Goal: Task Accomplishment & Management: Manage account settings

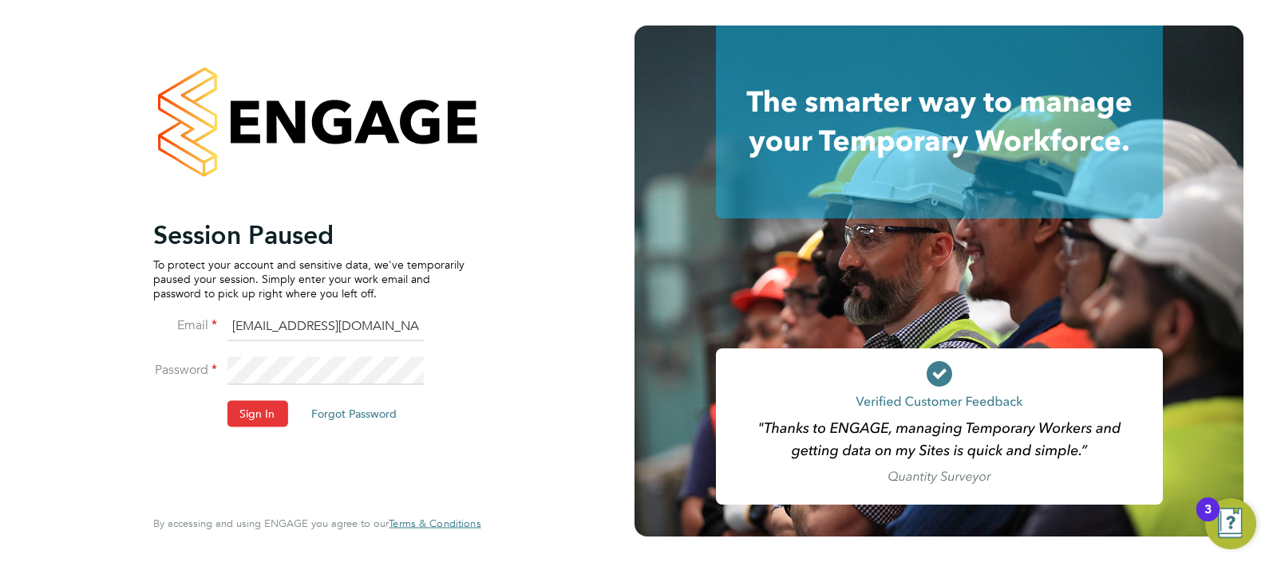
click at [282, 320] on input "ABM@pretiumresourcing.co.uk" at bounding box center [325, 327] width 197 height 29
type input "Sasha.apleona@pretiumresourcing.co.uk"
click at [263, 418] on button "Sign In" at bounding box center [257, 414] width 61 height 26
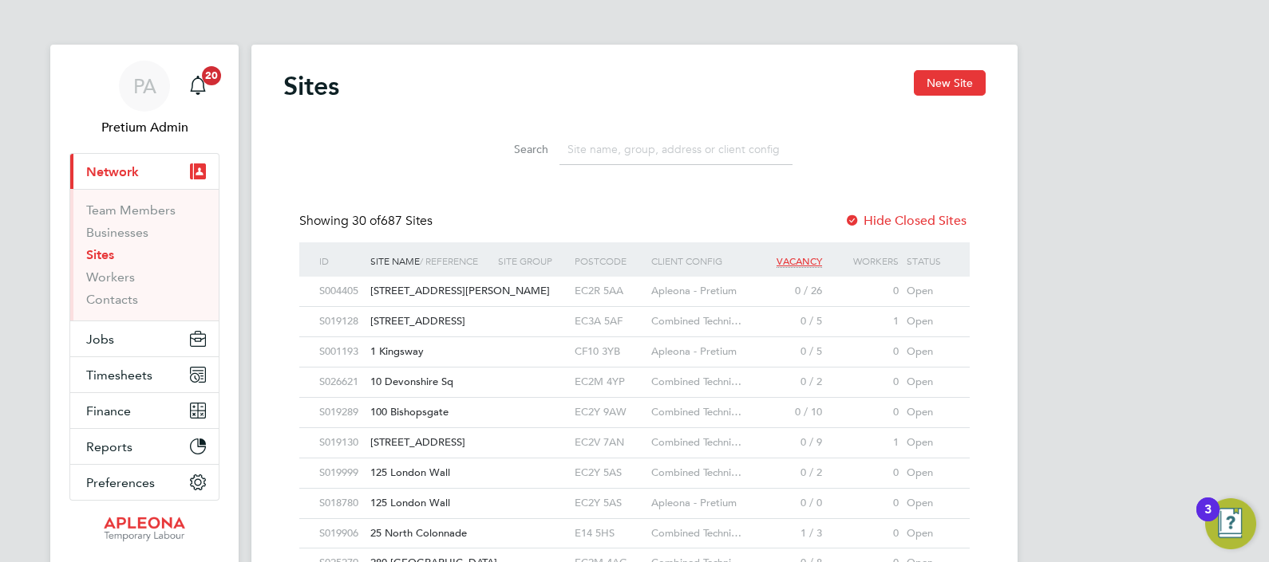
click at [627, 155] on input at bounding box center [675, 149] width 233 height 31
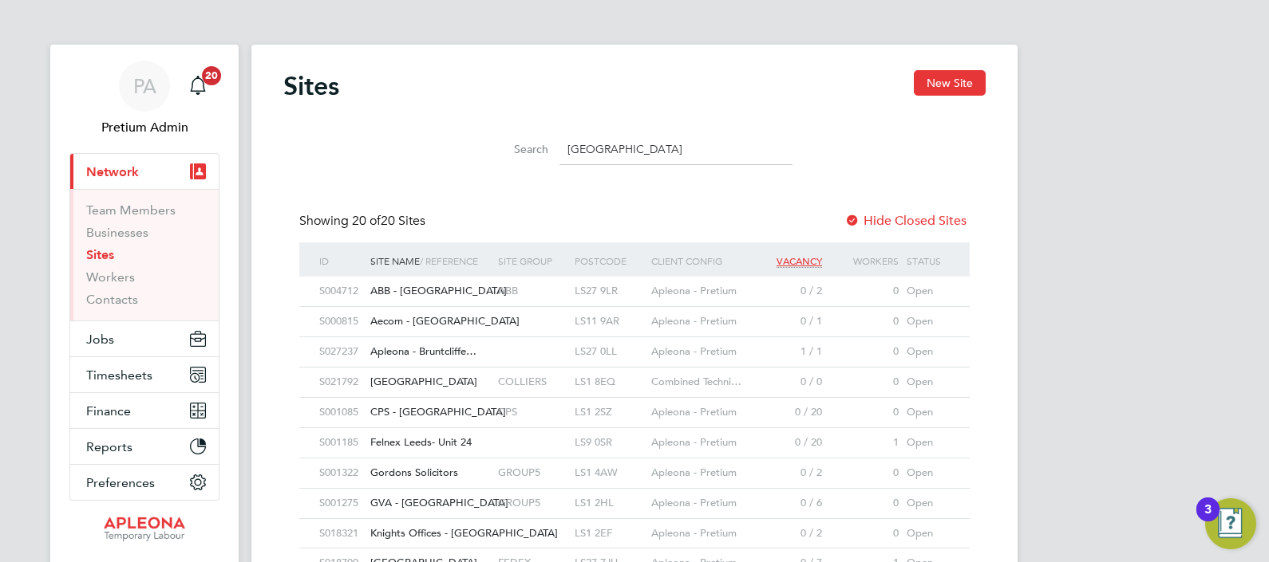
click at [621, 151] on input "leeds" at bounding box center [675, 149] width 233 height 31
paste input "(364 GB"
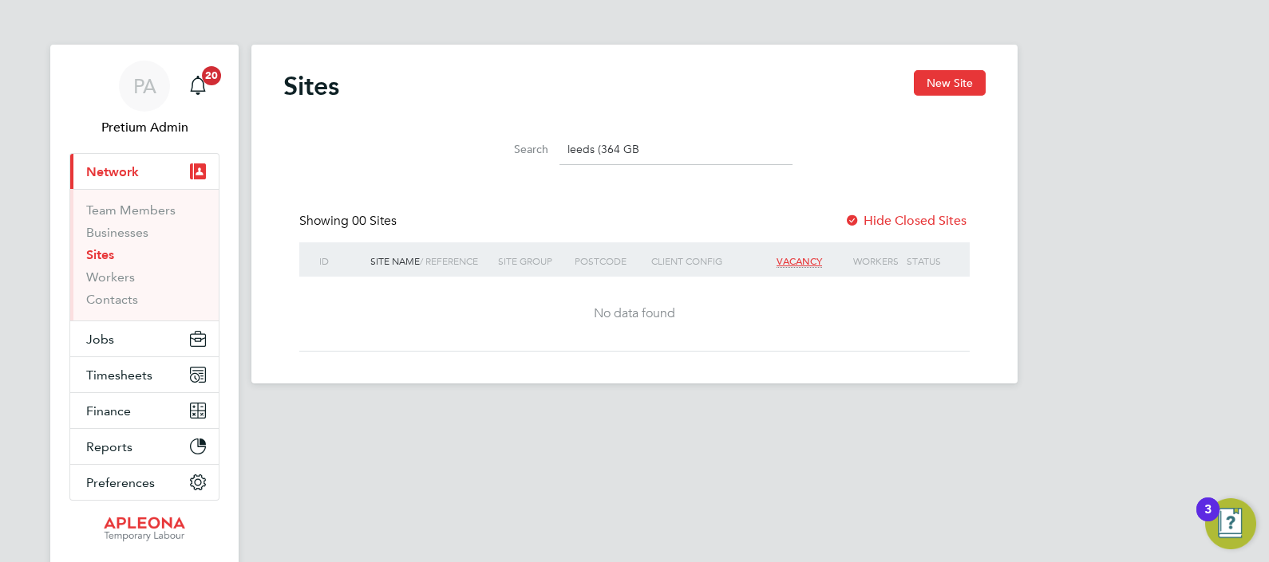
click at [602, 148] on input "leeds (364 GB" at bounding box center [675, 149] width 233 height 31
drag, startPoint x: 662, startPoint y: 149, endPoint x: 419, endPoint y: 183, distance: 245.7
click at [419, 183] on div "Sites New Site Search leeds364 GB Showing 00 Sites Hide Closed Sites ID Site Na…" at bounding box center [634, 211] width 702 height 282
paste input "("
click at [572, 152] on input "(364 GB" at bounding box center [675, 149] width 233 height 31
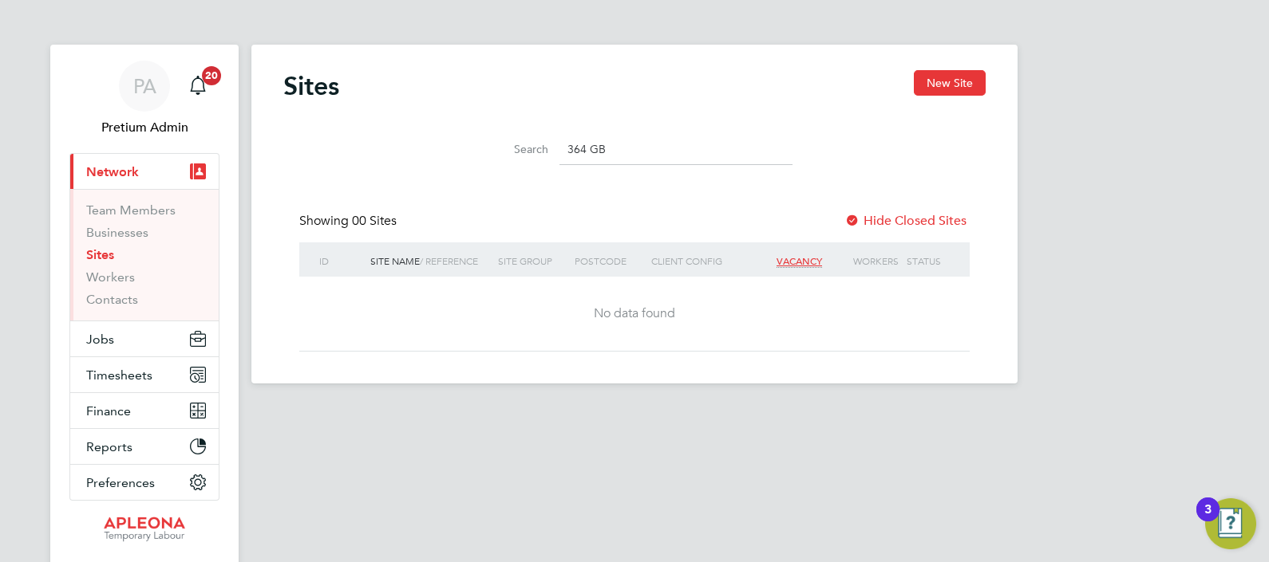
drag, startPoint x: 664, startPoint y: 163, endPoint x: 410, endPoint y: 172, distance: 253.9
click at [410, 172] on div "Search 364 GB" at bounding box center [634, 145] width 702 height 55
type input "leeds"
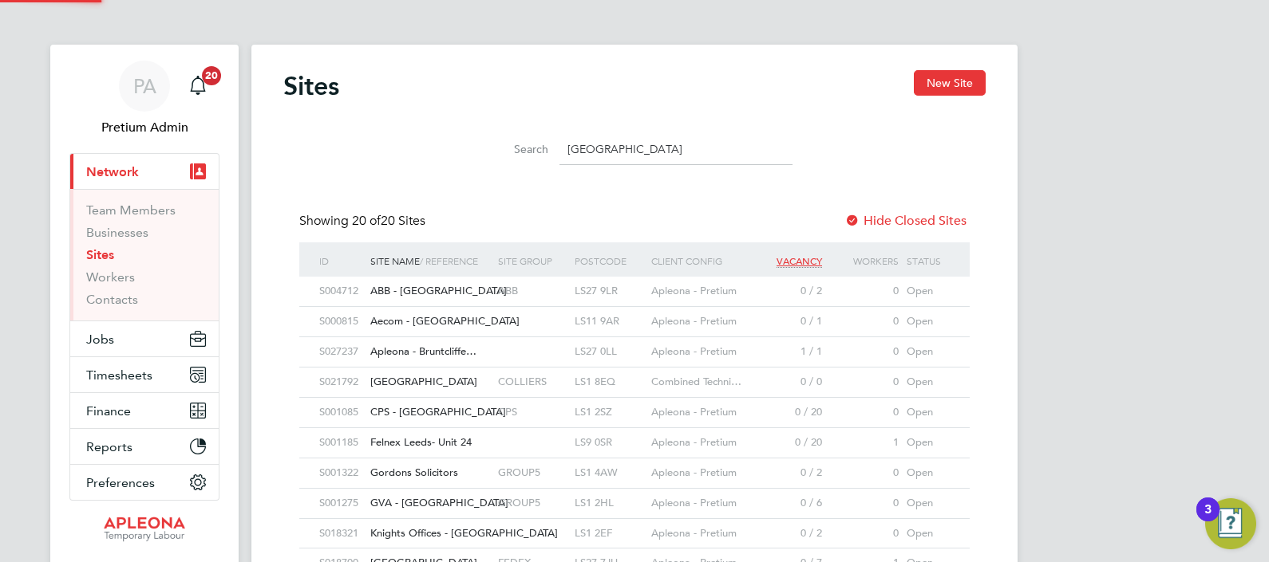
scroll to position [30, 77]
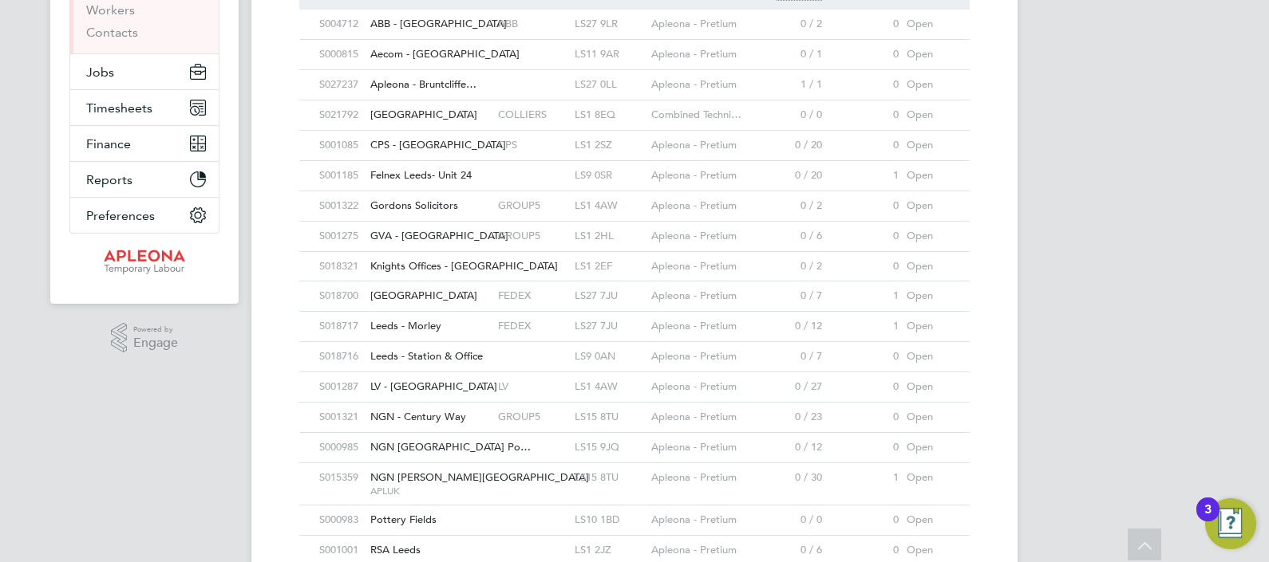
click at [465, 179] on span "Felnex Leeds- Unit 24" at bounding box center [420, 175] width 101 height 14
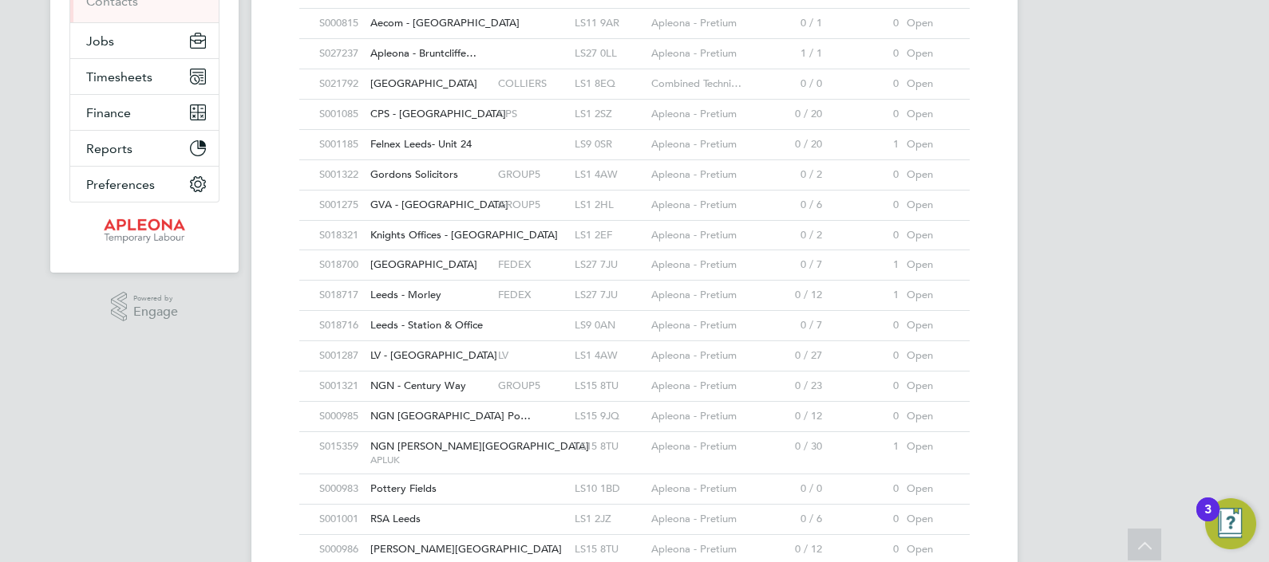
scroll to position [299, 0]
click at [452, 263] on div "[GEOGRAPHIC_DATA]" at bounding box center [430, 265] width 128 height 30
click at [464, 294] on div "Leeds - Morley" at bounding box center [430, 295] width 128 height 30
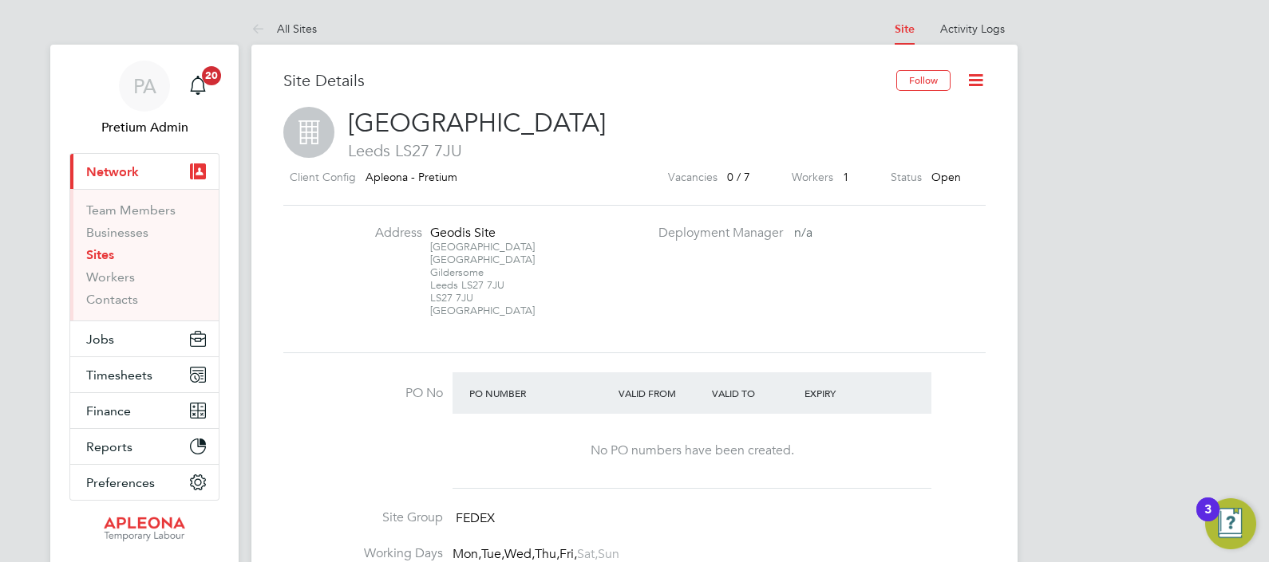
click at [985, 80] on icon at bounding box center [975, 80] width 20 height 20
click at [927, 140] on li "Edit Site e" at bounding box center [937, 140] width 90 height 22
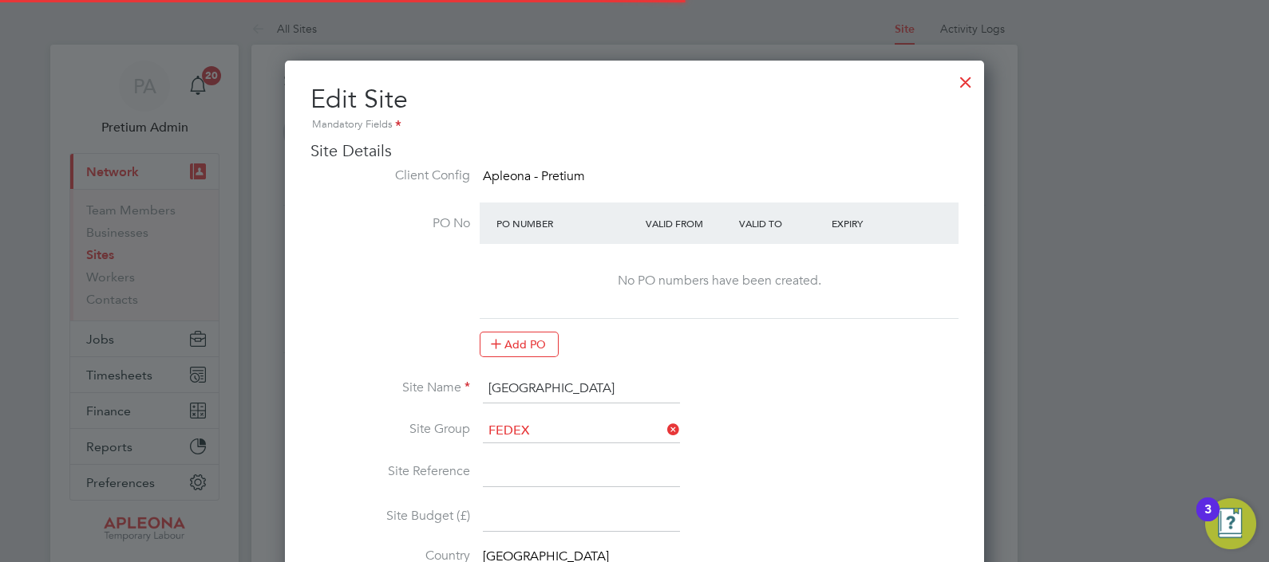
scroll to position [255, 0]
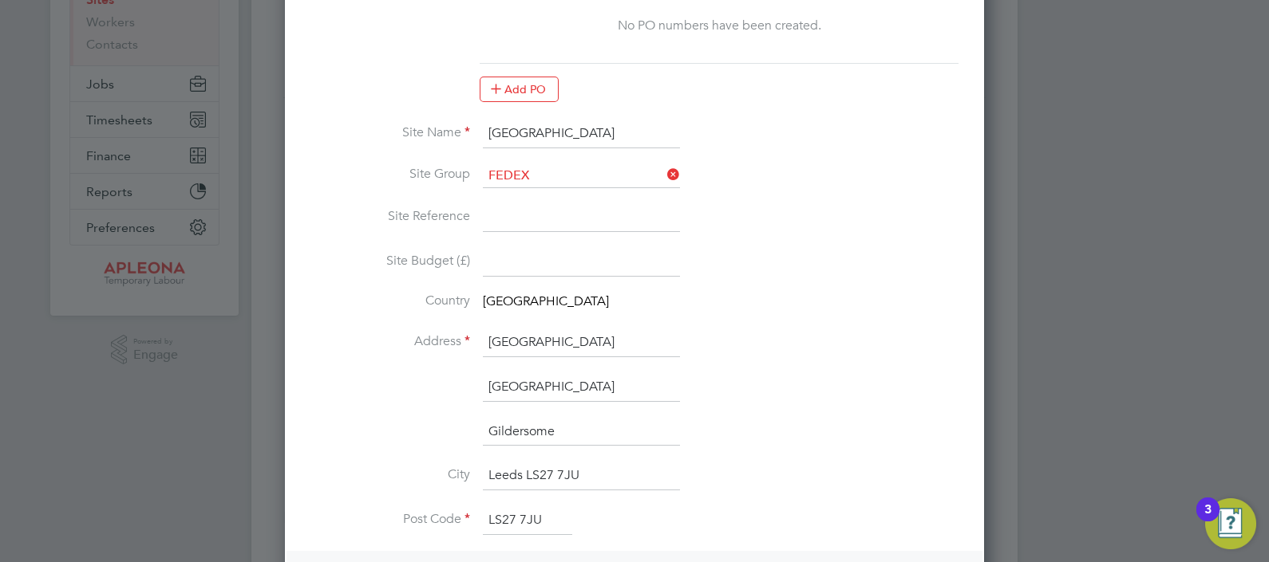
drag, startPoint x: 484, startPoint y: 337, endPoint x: 742, endPoint y: 346, distance: 257.9
click at [742, 346] on li "Address Geodis Site, Gelderd Road" at bounding box center [634, 351] width 648 height 45
paste input "FedEx, Unit B50 Connex, Thornes Farm Way, Leeds, LS9 0AN"
drag, startPoint x: 622, startPoint y: 337, endPoint x: 759, endPoint y: 355, distance: 137.6
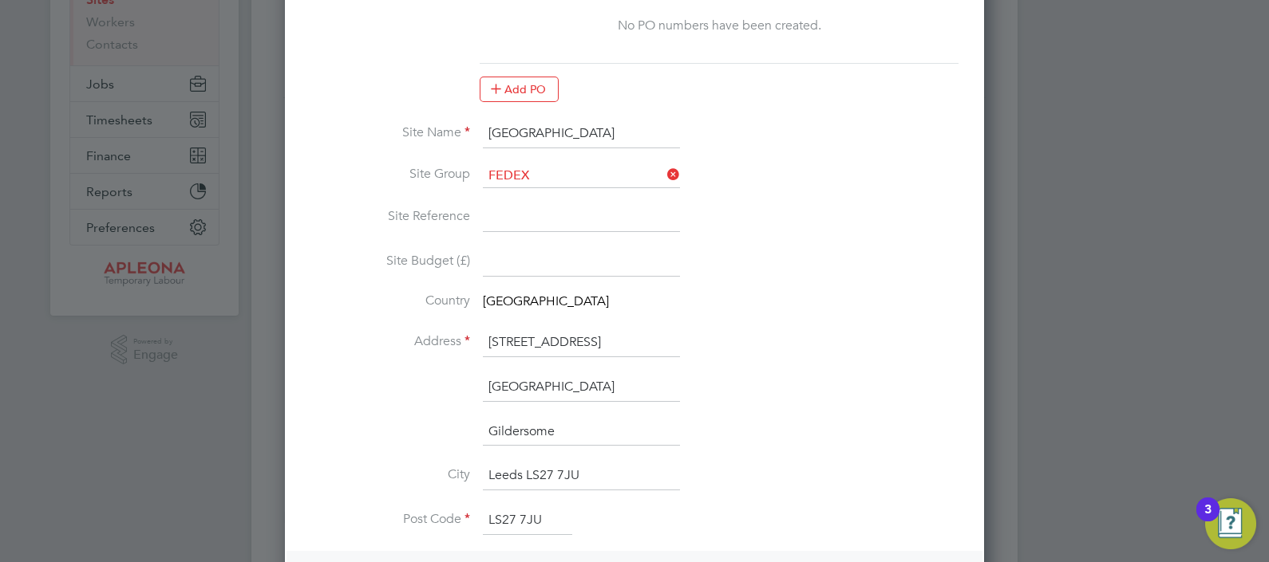
click at [759, 355] on li "Address FedEx, Unit B50 Connex, Thornes Farm Way, Leeds, LS9 0AN" at bounding box center [634, 351] width 648 height 45
type input "FedEx, Unit B50 Connex, Thornes Farm Way, Leeds,"
drag, startPoint x: 535, startPoint y: 519, endPoint x: 347, endPoint y: 526, distance: 187.6
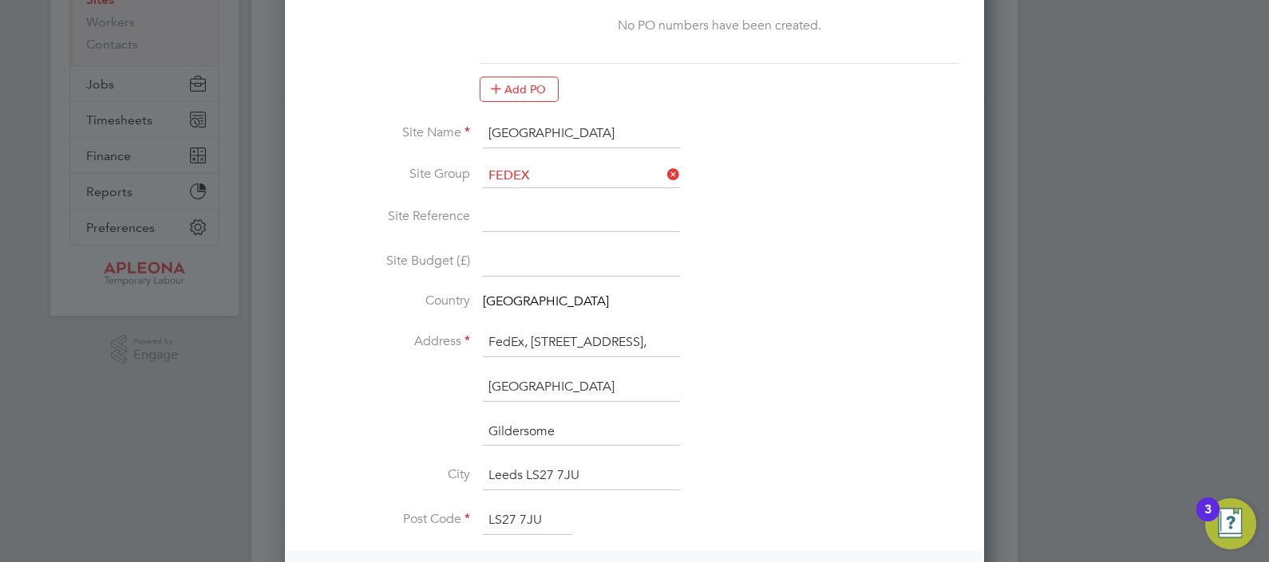
click at [347, 526] on li "Post Code LS27 7JU" at bounding box center [634, 529] width 648 height 45
paste input "LS9 0AN"
type input "LS9 0AN"
click at [750, 495] on li "City Leeds LS27 7JU" at bounding box center [634, 484] width 648 height 45
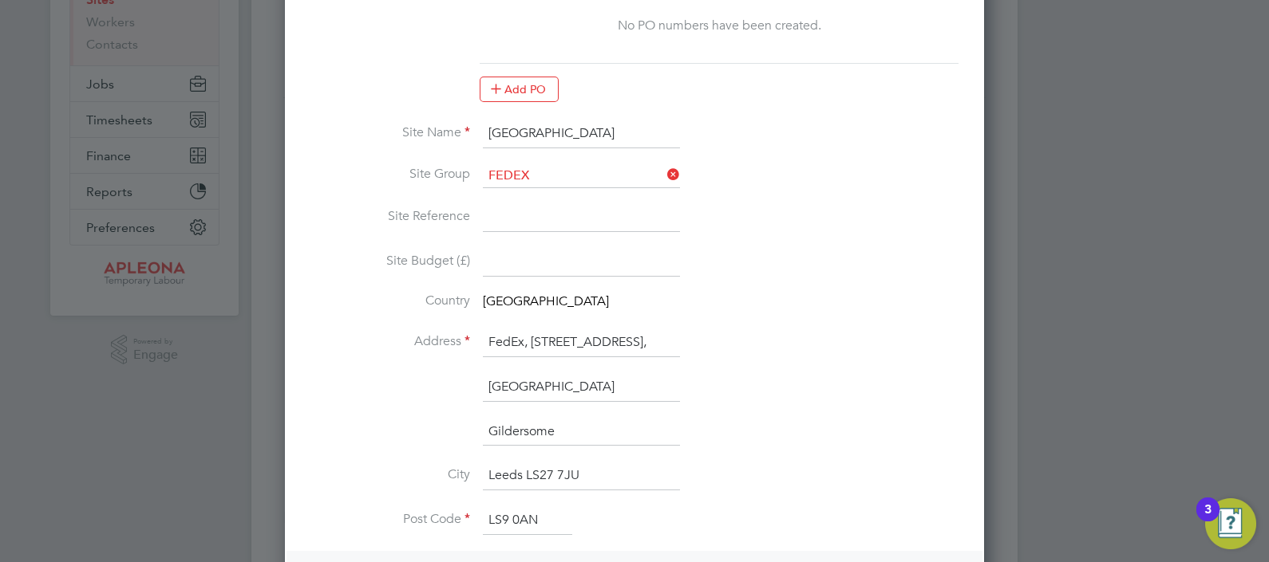
drag, startPoint x: 632, startPoint y: 331, endPoint x: 798, endPoint y: 331, distance: 165.9
click at [798, 331] on li "Address FedEx, Unit B50 Connex, Thornes Farm Way, Leeds," at bounding box center [634, 351] width 648 height 45
click at [658, 339] on input "FedEx, Unit B50 Connex, Thornes Farm Way, Leeds," at bounding box center [581, 343] width 197 height 29
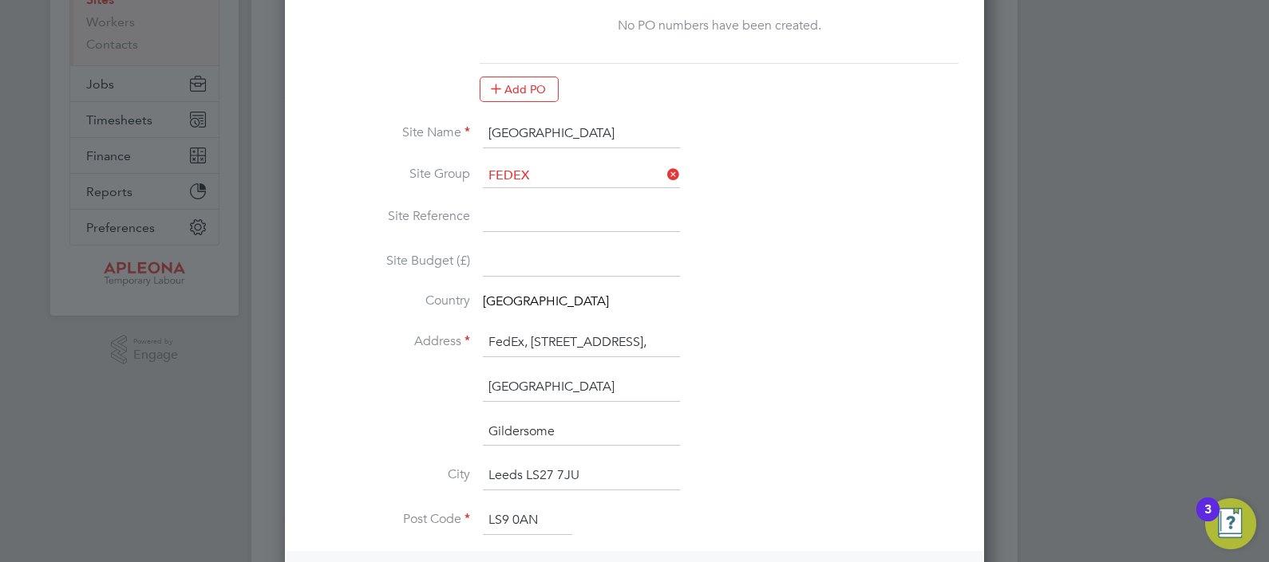
drag, startPoint x: 600, startPoint y: 467, endPoint x: 523, endPoint y: 470, distance: 77.5
click at [523, 470] on input "Leeds LS27 7JU" at bounding box center [581, 476] width 197 height 29
type input "[GEOGRAPHIC_DATA]"
click at [649, 515] on li "Post Code LS9 0AN" at bounding box center [634, 529] width 648 height 45
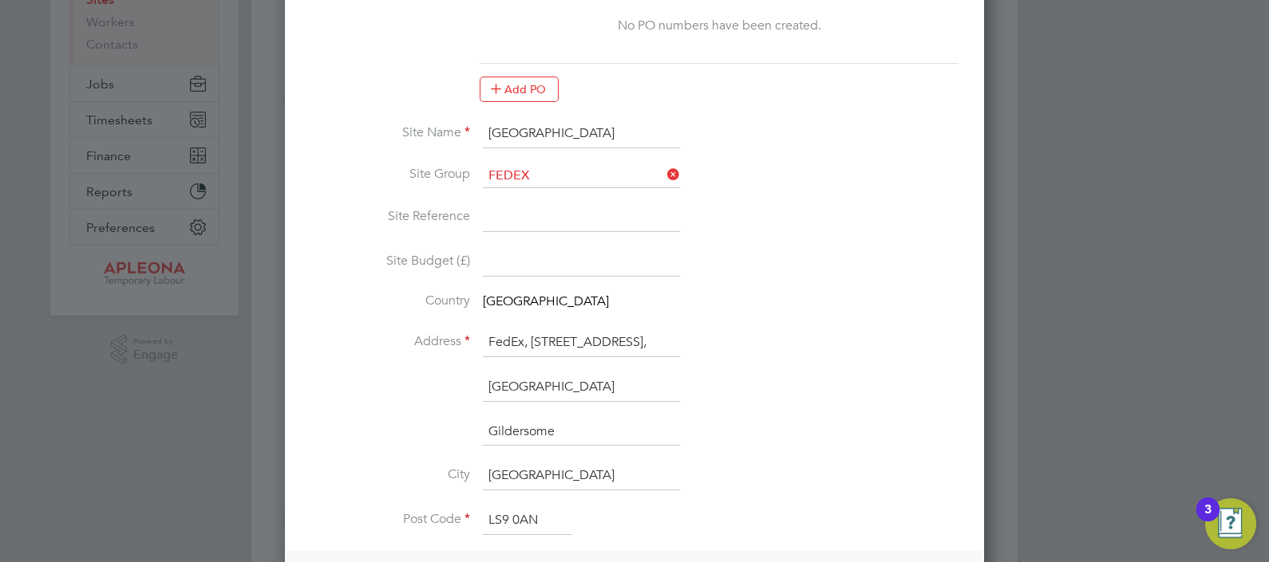
drag, startPoint x: 534, startPoint y: 339, endPoint x: 834, endPoint y: 360, distance: 300.7
click at [834, 360] on li "Address FedEx, Unit B50 Connex, Thornes Farm Way, Leeds," at bounding box center [634, 351] width 648 height 45
type input "FedEx,"
drag, startPoint x: 616, startPoint y: 387, endPoint x: 353, endPoint y: 406, distance: 264.0
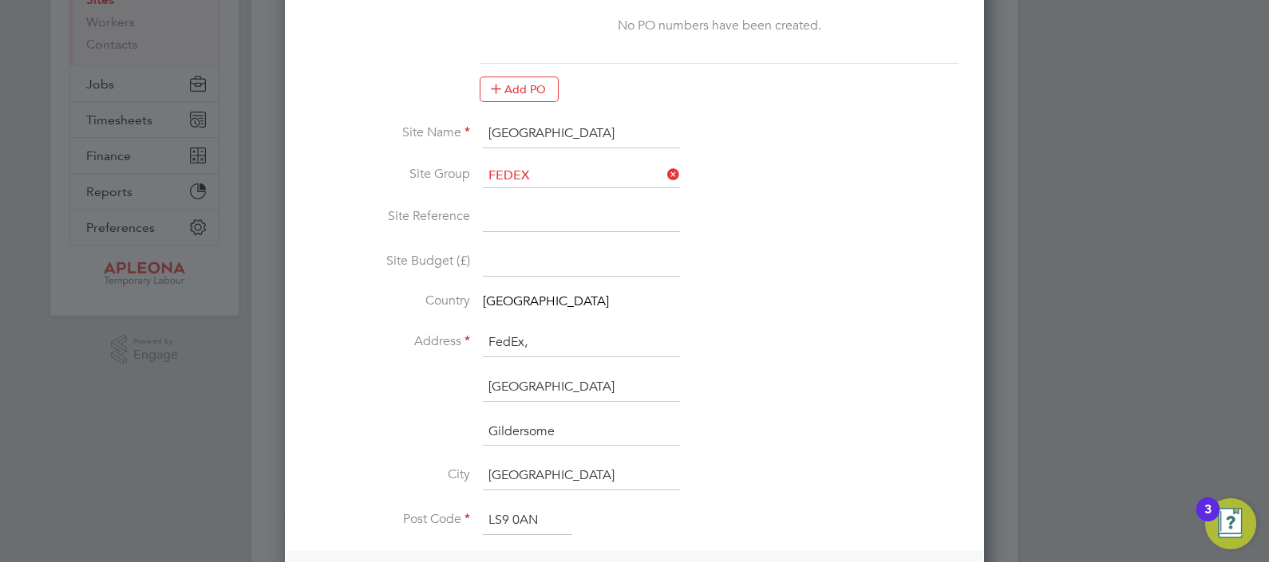
click at [353, 406] on li "Treefield Ind Est" at bounding box center [634, 395] width 648 height 45
paste input "Unit B50 Connex, Thornes Farm Way, Leeds,"
drag, startPoint x: 633, startPoint y: 382, endPoint x: 876, endPoint y: 392, distance: 243.5
click at [876, 391] on li "Unit B50 Connex, Thornes Farm Way, Leeds," at bounding box center [634, 395] width 648 height 45
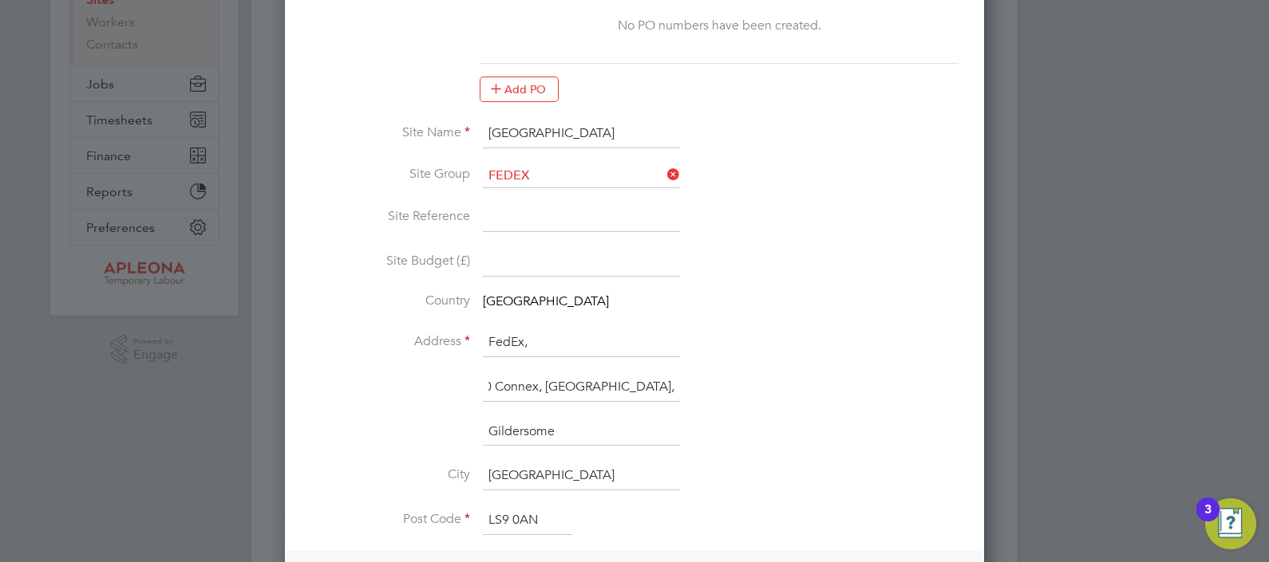
scroll to position [0, 26]
type input "Unit B50 Connex, Thornes Farm Way,"
drag, startPoint x: 594, startPoint y: 432, endPoint x: 403, endPoint y: 440, distance: 191.7
click at [403, 440] on li "Gildersome" at bounding box center [634, 440] width 648 height 45
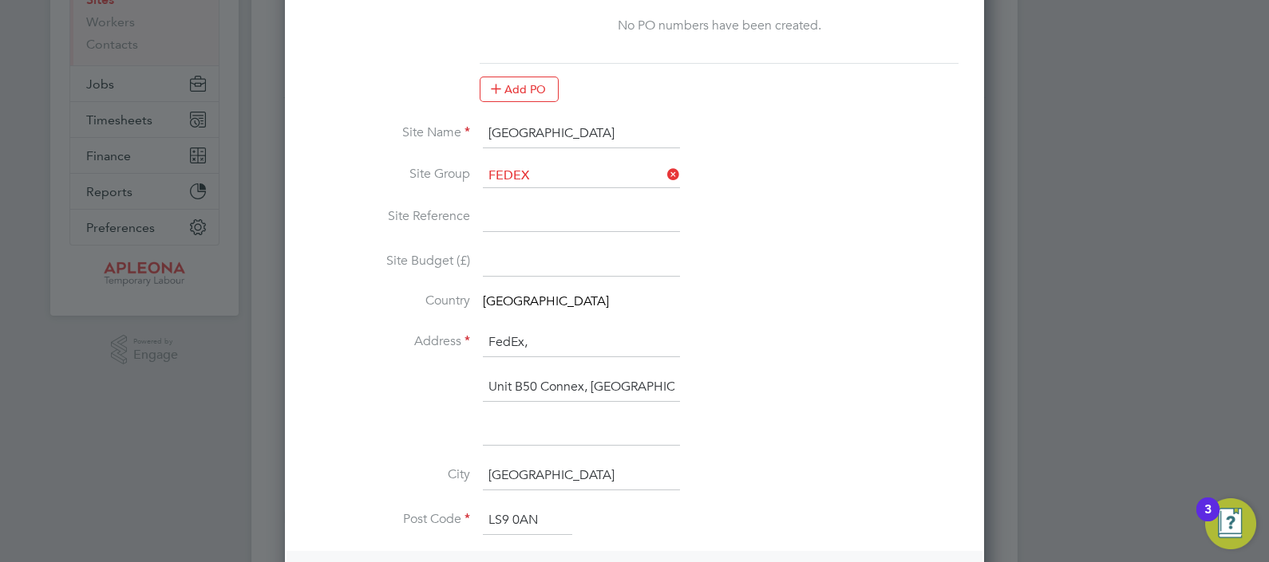
click at [848, 404] on li "Unit B50 Connex, Thornes Farm Way," at bounding box center [634, 395] width 648 height 45
drag, startPoint x: 585, startPoint y: 388, endPoint x: 294, endPoint y: 404, distance: 290.8
click at [294, 404] on div "Edit Site Mandatory Fields Site Details Client Config Apleona - Pretium PO No P…" at bounding box center [634, 545] width 699 height 1481
type input "Thornes Farm Way,"
drag, startPoint x: 562, startPoint y: 339, endPoint x: 361, endPoint y: 355, distance: 202.5
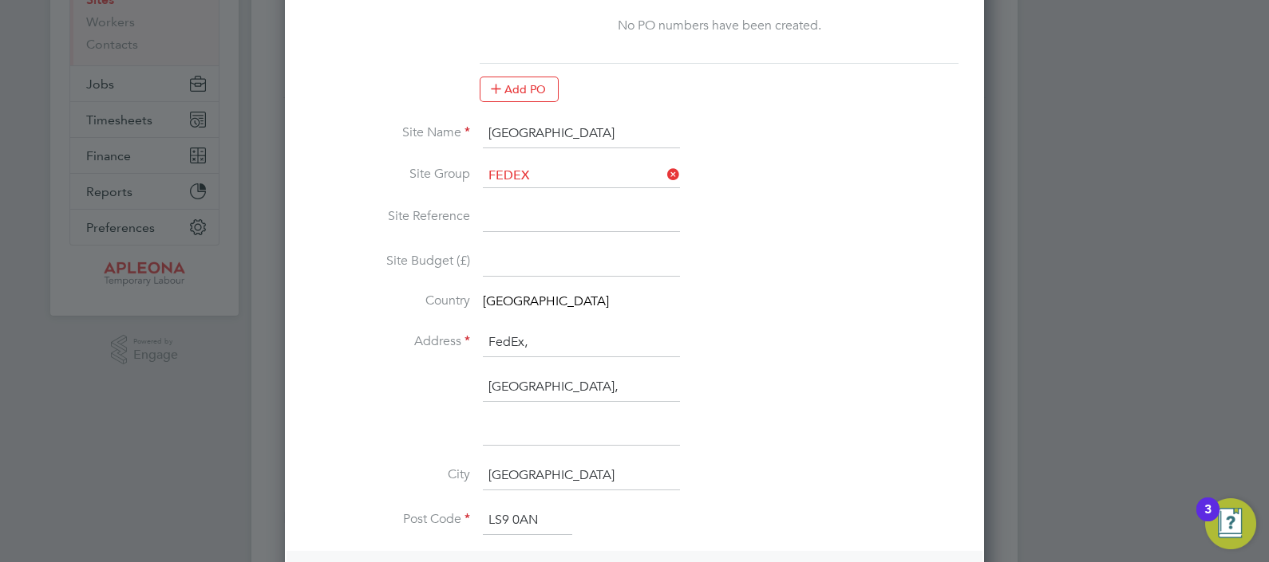
click at [361, 355] on li "Address FedEx," at bounding box center [634, 351] width 648 height 45
paste input "Unit B50 Connex"
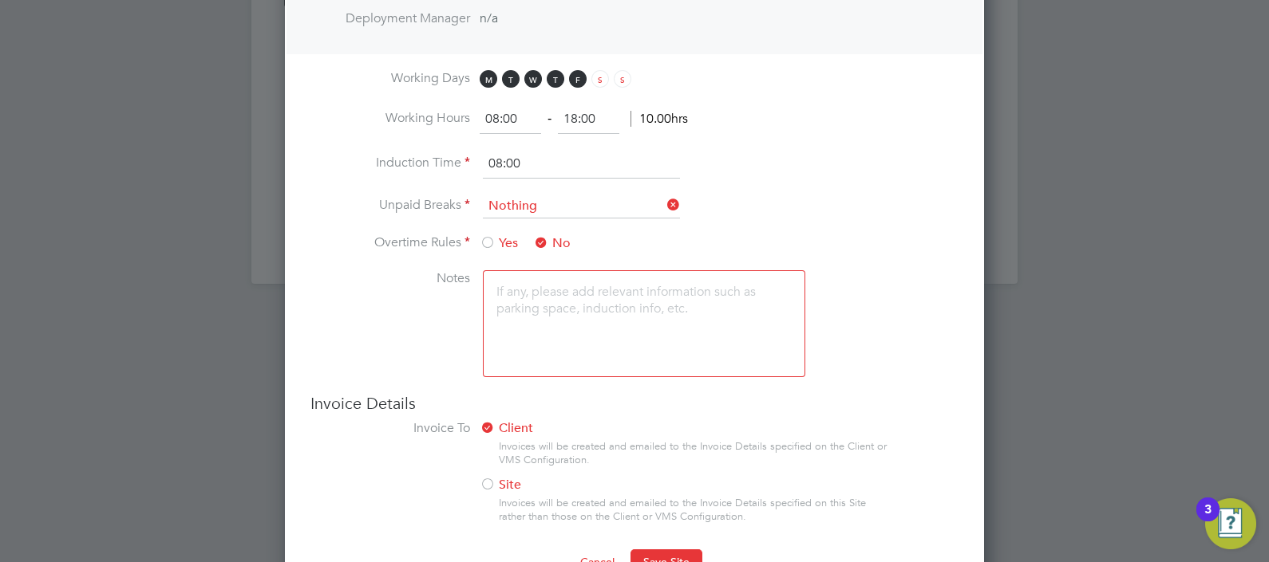
scroll to position [973, 0]
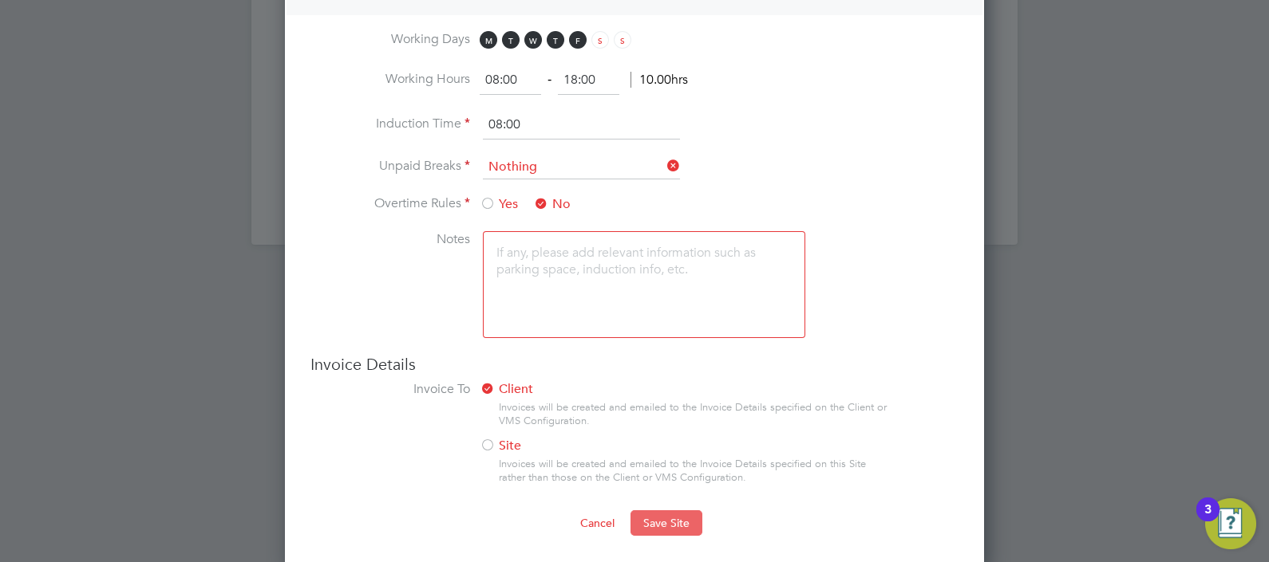
type input "Unit B50 Connex"
click at [671, 525] on button "Save Site" at bounding box center [666, 524] width 72 height 26
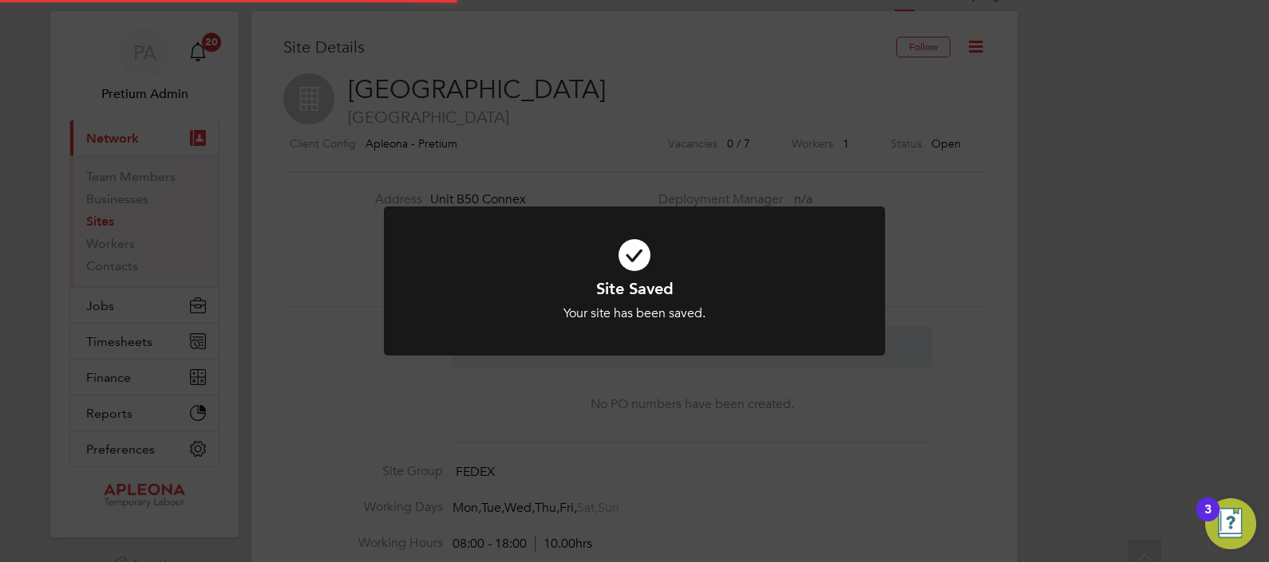
scroll to position [0, 0]
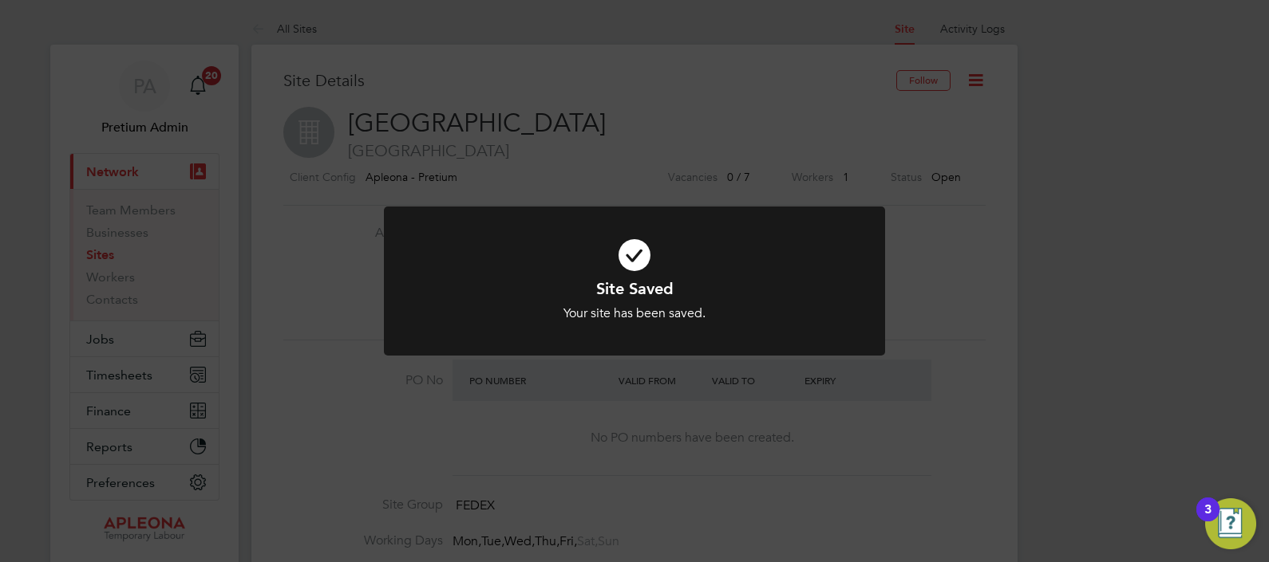
click at [594, 132] on div "Site Saved Your site has been saved. Cancel Okay" at bounding box center [634, 281] width 1269 height 562
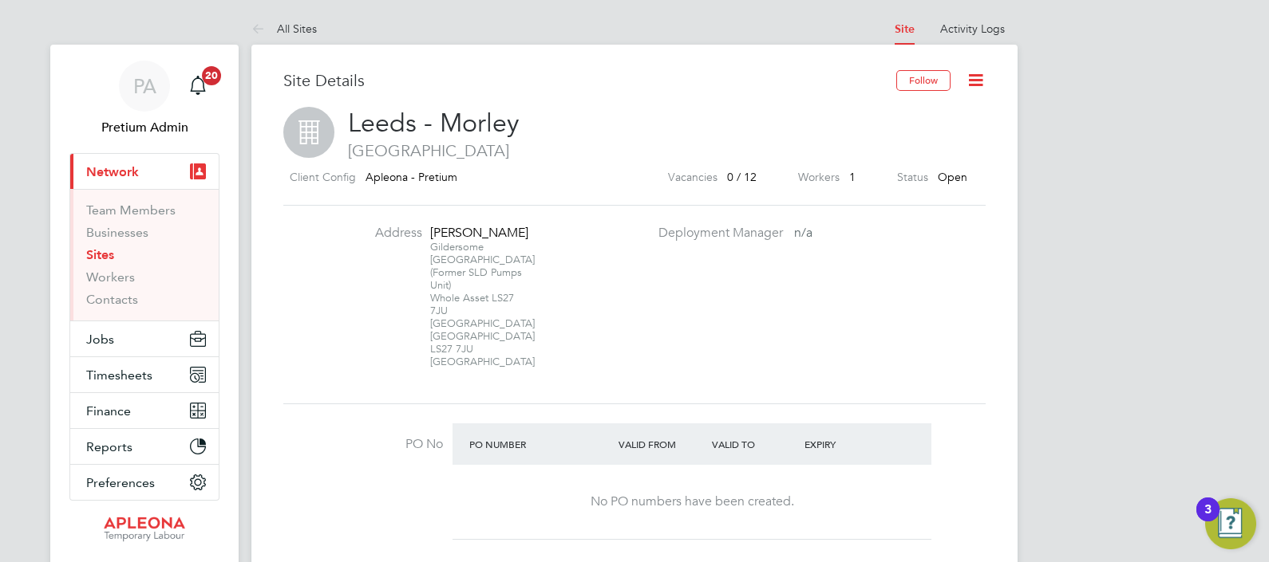
click at [980, 82] on icon at bounding box center [975, 80] width 20 height 20
click at [925, 140] on li "Edit Site e" at bounding box center [937, 140] width 90 height 22
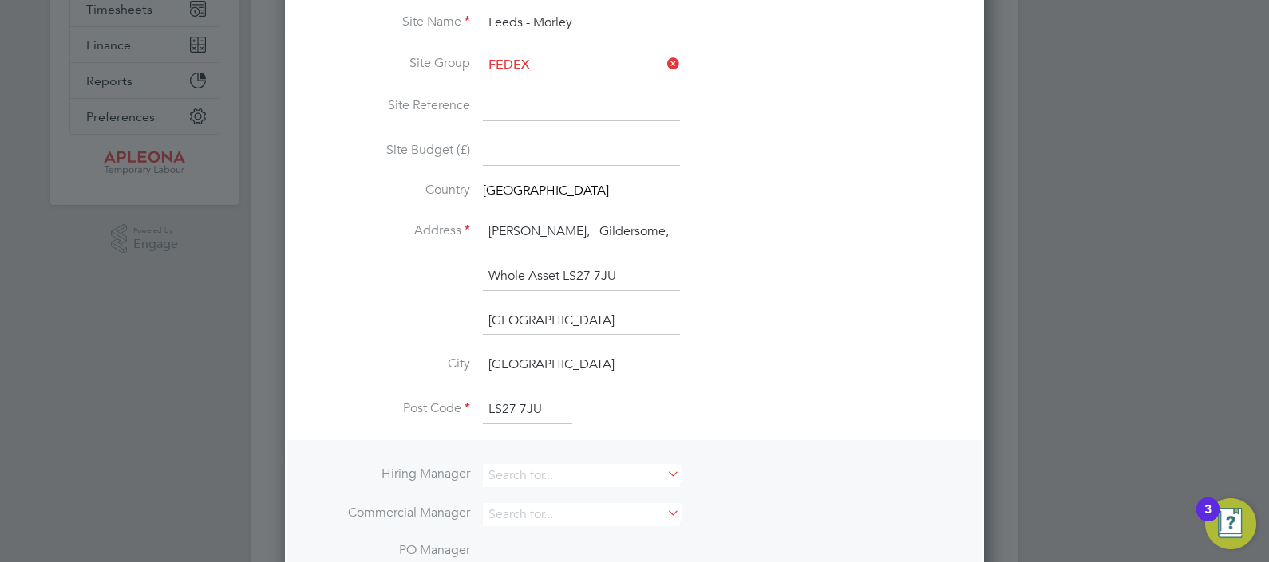
scroll to position [365, 0]
drag, startPoint x: 487, startPoint y: 228, endPoint x: 794, endPoint y: 274, distance: 310.5
click at [794, 274] on ng-template "PO No PO Number Valid From Valid To Expiry No PO numbers have been created. Add…" at bounding box center [634, 400] width 648 height 1124
paste input "[STREET_ADDRESS][PERSON_NAME]"
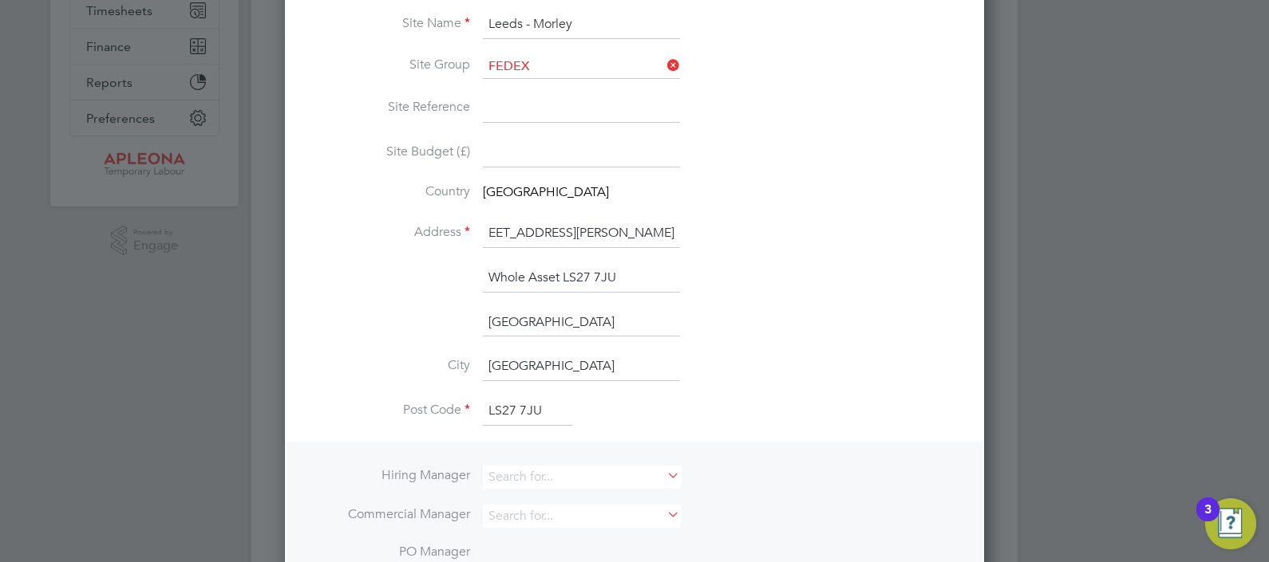
drag, startPoint x: 622, startPoint y: 231, endPoint x: 793, endPoint y: 239, distance: 171.7
click at [793, 239] on li "Address [STREET_ADDRESS][PERSON_NAME]" at bounding box center [634, 241] width 648 height 45
type input "FedEx, [GEOGRAPHIC_DATA], Guildersome [PERSON_NAME]"
drag, startPoint x: 399, startPoint y: 419, endPoint x: 351, endPoint y: 430, distance: 49.2
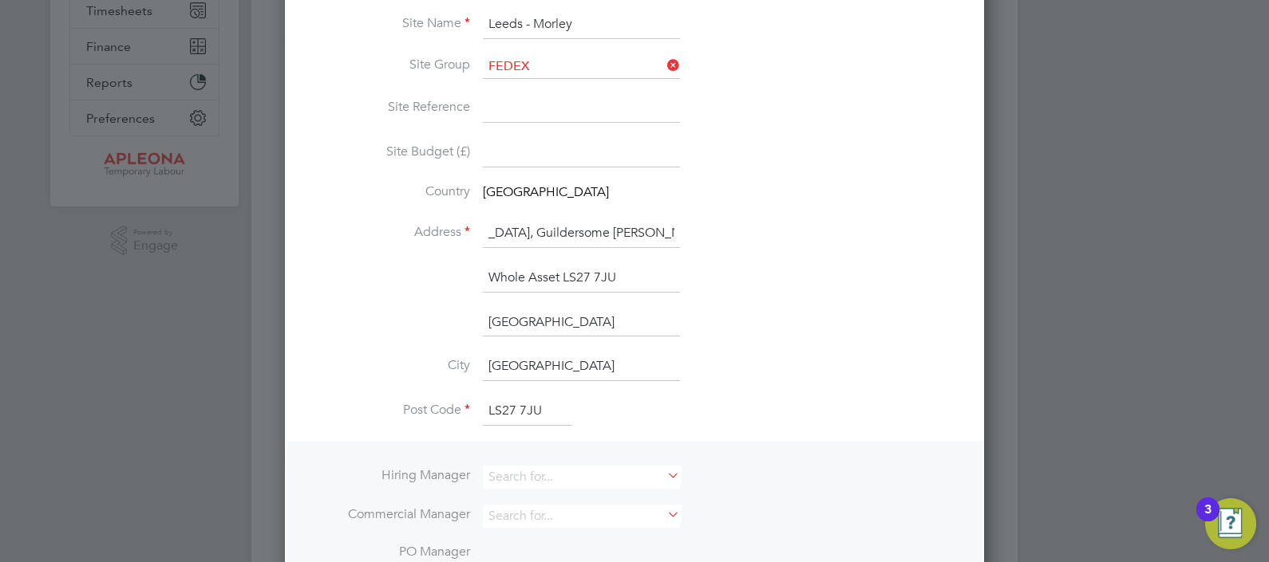
click at [351, 430] on li "Post Code LS27 7JU" at bounding box center [634, 419] width 648 height 45
drag, startPoint x: 532, startPoint y: 225, endPoint x: 893, endPoint y: 266, distance: 362.9
click at [893, 266] on ng-template "PO No PO Number Valid From Valid To Expiry No PO numbers have been created. Add…" at bounding box center [634, 400] width 648 height 1124
click at [657, 227] on input "FedEx, [GEOGRAPHIC_DATA], Guildersome [PERSON_NAME]" at bounding box center [581, 233] width 197 height 29
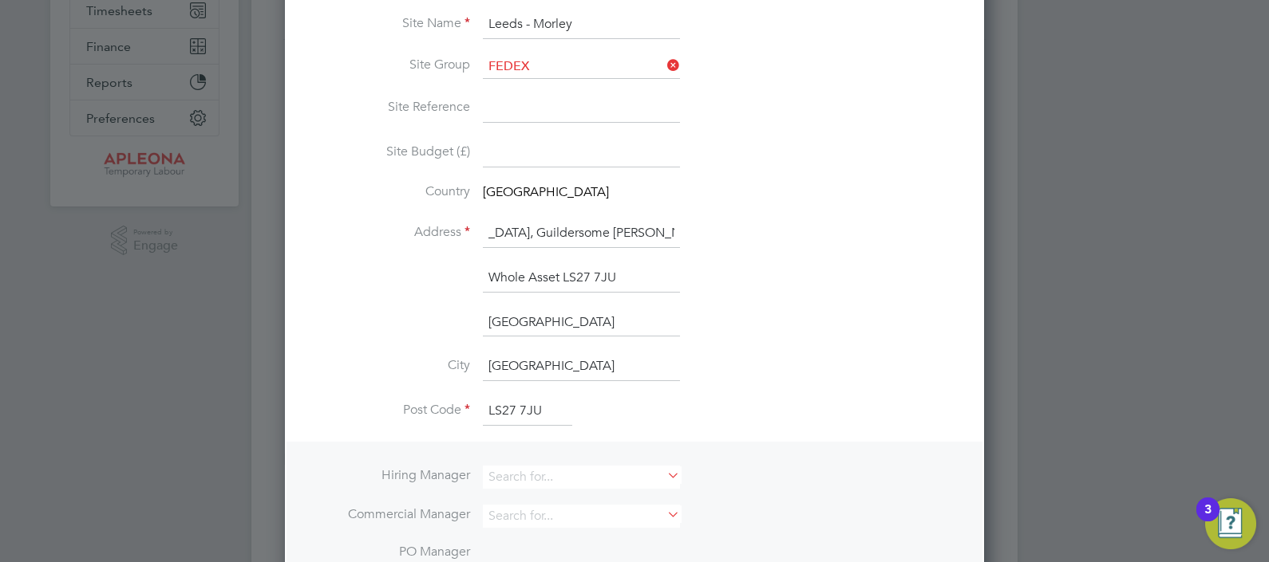
scroll to position [0, 0]
drag, startPoint x: 602, startPoint y: 359, endPoint x: 314, endPoint y: 367, distance: 287.3
click at [314, 367] on li "City [GEOGRAPHIC_DATA]" at bounding box center [634, 375] width 648 height 45
paste input "[PERSON_NAME]"
type input "[PERSON_NAME]"
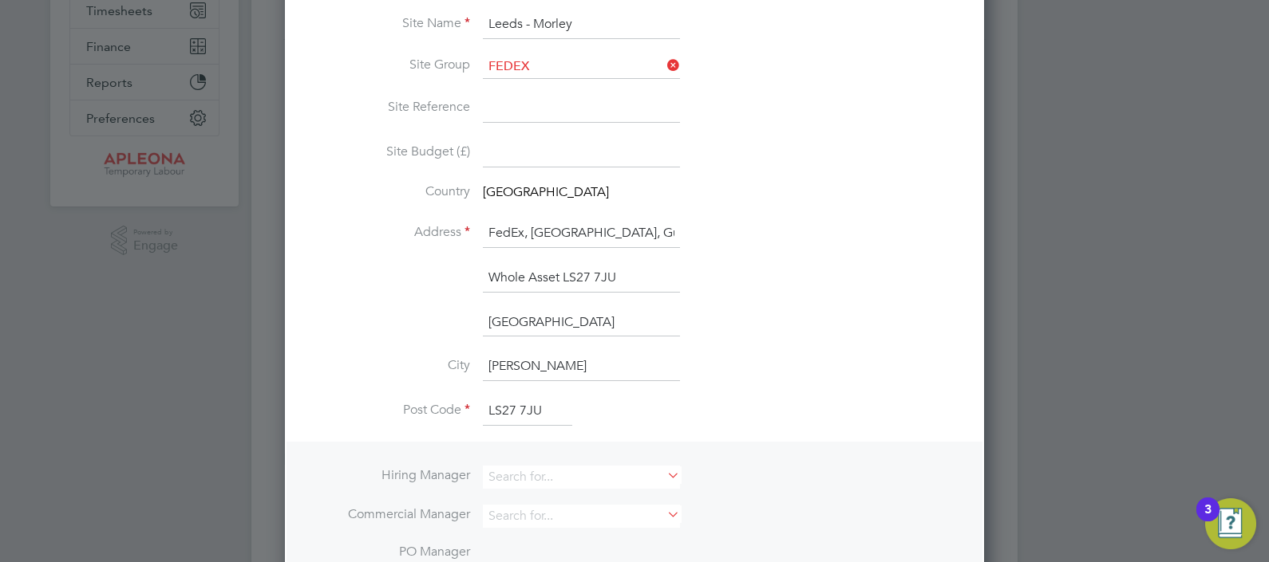
drag, startPoint x: 531, startPoint y: 223, endPoint x: 307, endPoint y: 223, distance: 224.2
click at [307, 223] on div "Edit Site Mandatory Fields Site Details Client Config Apleona - Pretium PO No P…" at bounding box center [634, 436] width 699 height 1481
drag, startPoint x: 636, startPoint y: 231, endPoint x: 881, endPoint y: 245, distance: 245.3
click at [881, 245] on li "Address [GEOGRAPHIC_DATA][PERSON_NAME]" at bounding box center [634, 241] width 648 height 45
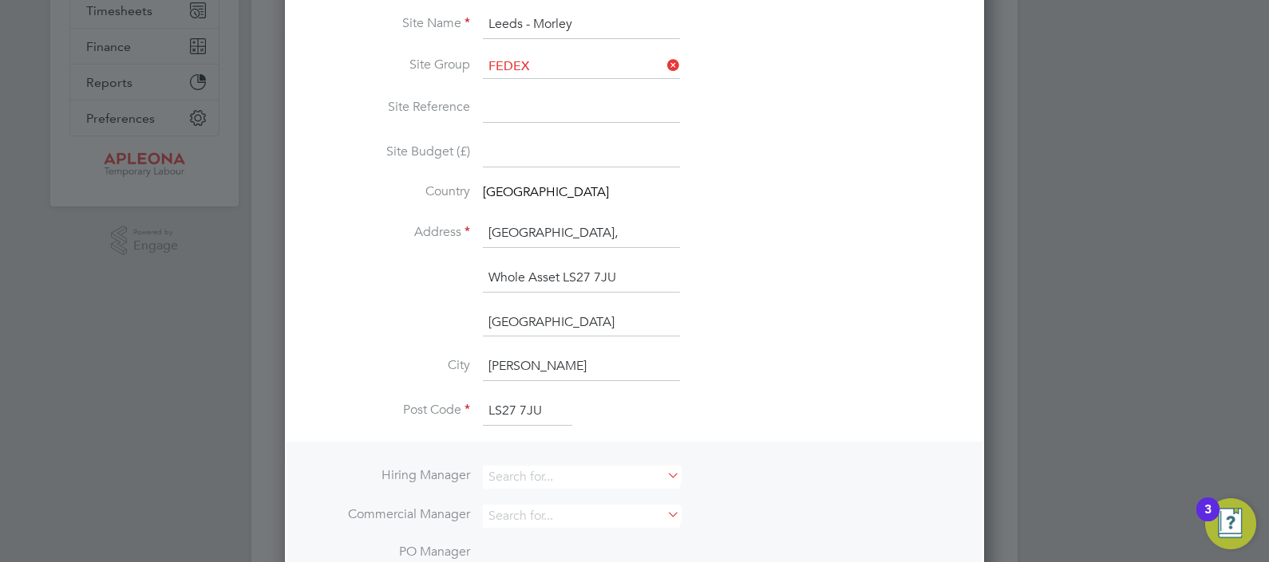
scroll to position [0, 0]
type input "[GEOGRAPHIC_DATA],"
drag, startPoint x: 487, startPoint y: 270, endPoint x: 766, endPoint y: 286, distance: 279.7
click at [766, 286] on li "Whole Asset LS27 7JU" at bounding box center [634, 286] width 648 height 45
paste input "Guildersome [PERSON_NAME]"
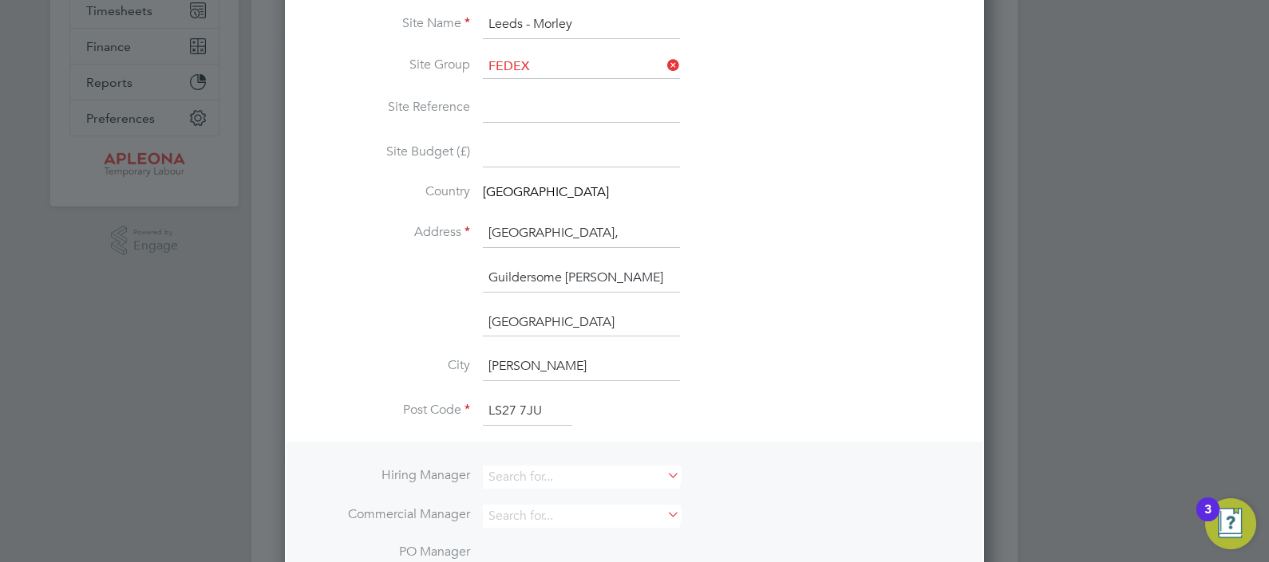
type input "Guildersome [PERSON_NAME]"
drag, startPoint x: 547, startPoint y: 324, endPoint x: 191, endPoint y: 365, distance: 358.9
click at [251, 365] on div "All Sites Site Activity Logs Site Activity Logs All Sites Site Details Follow […" at bounding box center [634, 276] width 766 height 1257
click at [787, 403] on li "Post Code LS27 7JU" at bounding box center [634, 419] width 648 height 45
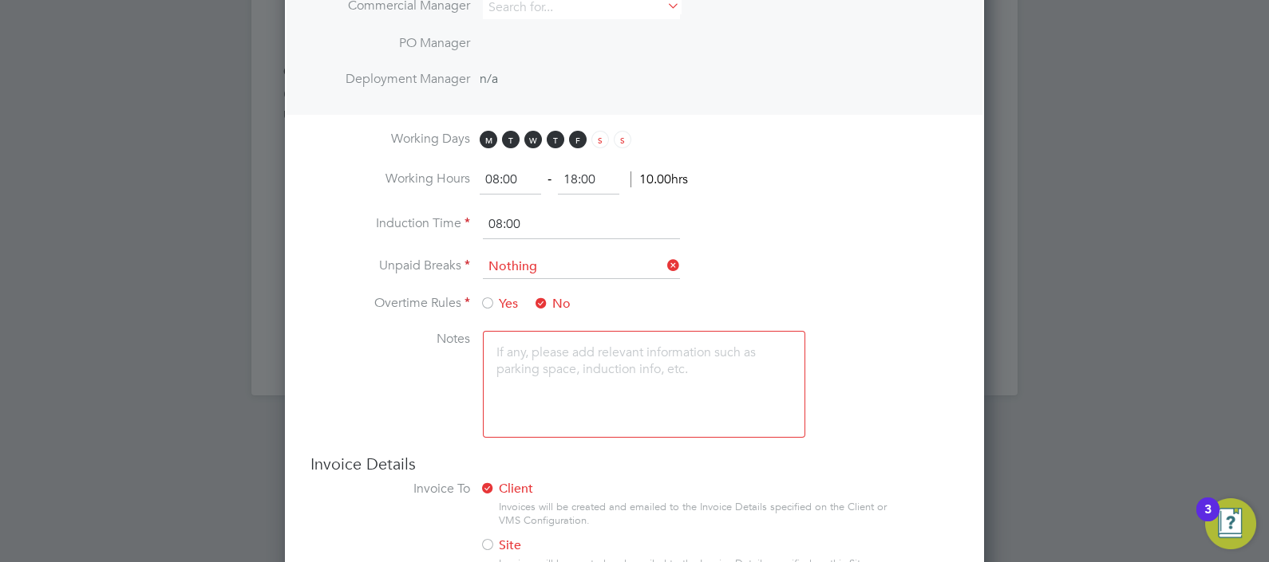
scroll to position [973, 0]
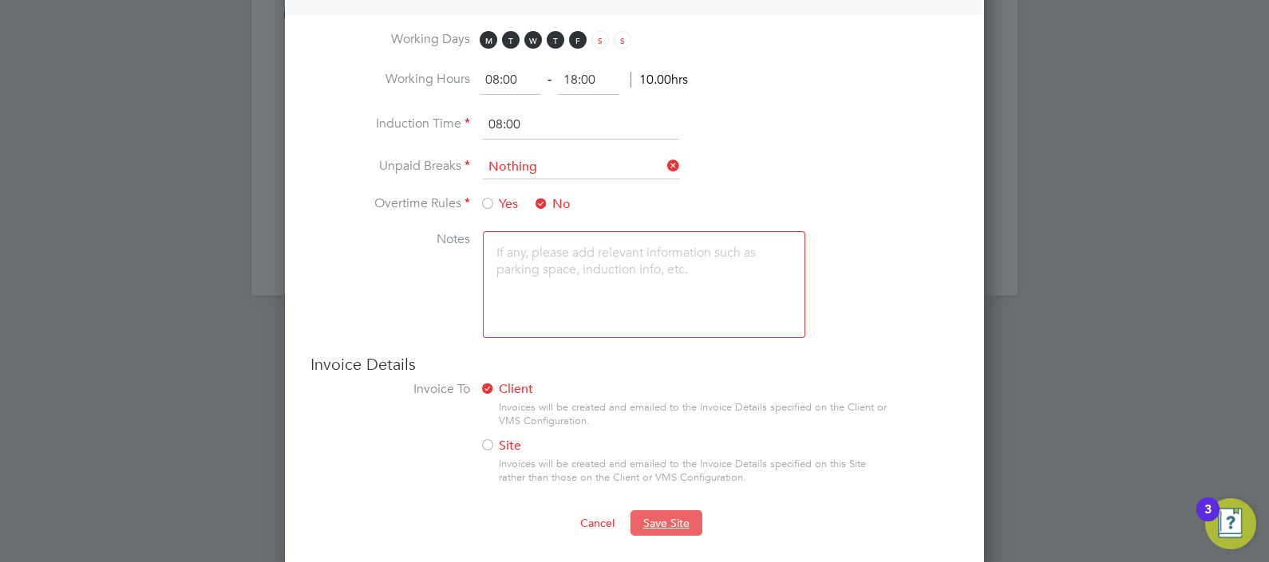
click at [666, 516] on span "Save Site" at bounding box center [666, 523] width 46 height 14
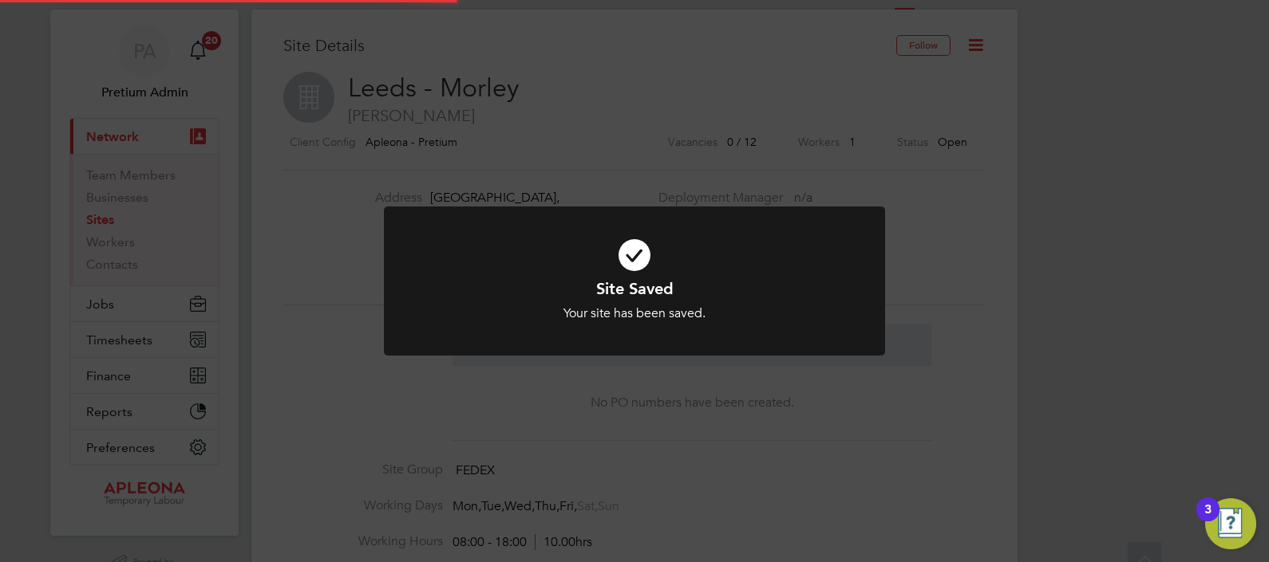
scroll to position [0, 0]
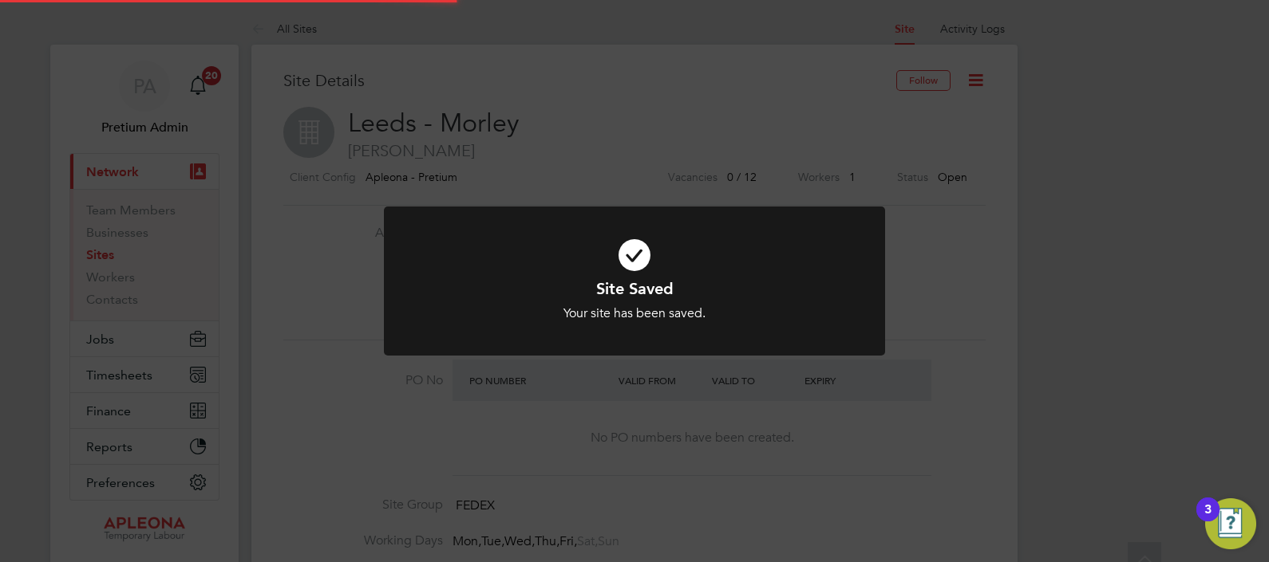
click at [612, 157] on div "Site Saved Your site has been saved. Cancel Okay" at bounding box center [634, 281] width 1269 height 562
